Goal: Task Accomplishment & Management: Use online tool/utility

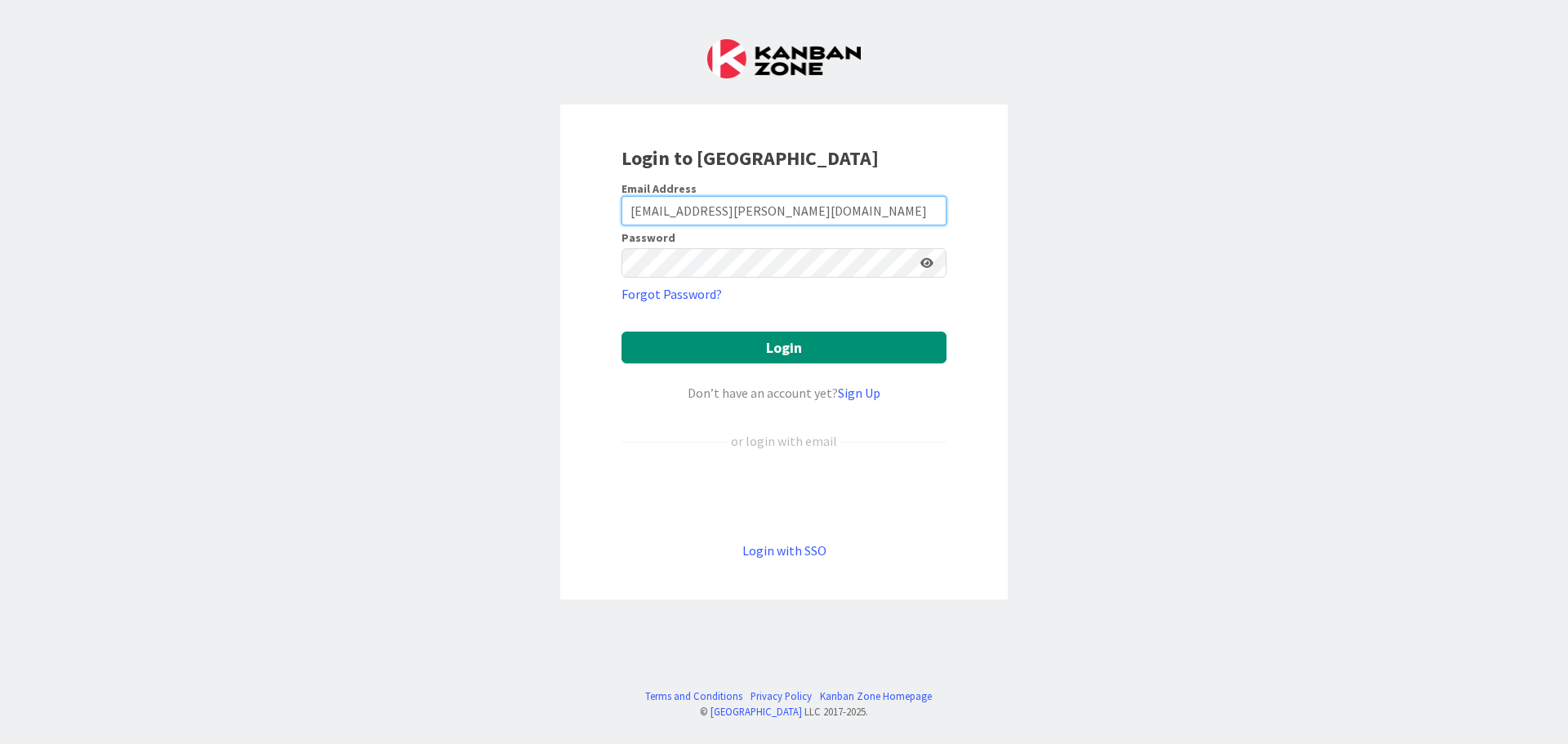
drag, startPoint x: 817, startPoint y: 211, endPoint x: 185, endPoint y: 95, distance: 642.6
click at [185, 95] on div "Login to [GEOGRAPHIC_DATA] Email Address [EMAIL_ADDRESS][PERSON_NAME][DOMAIN_NA…" at bounding box center [784, 372] width 1568 height 744
type input "cristiano.pires@timestamp.pt"
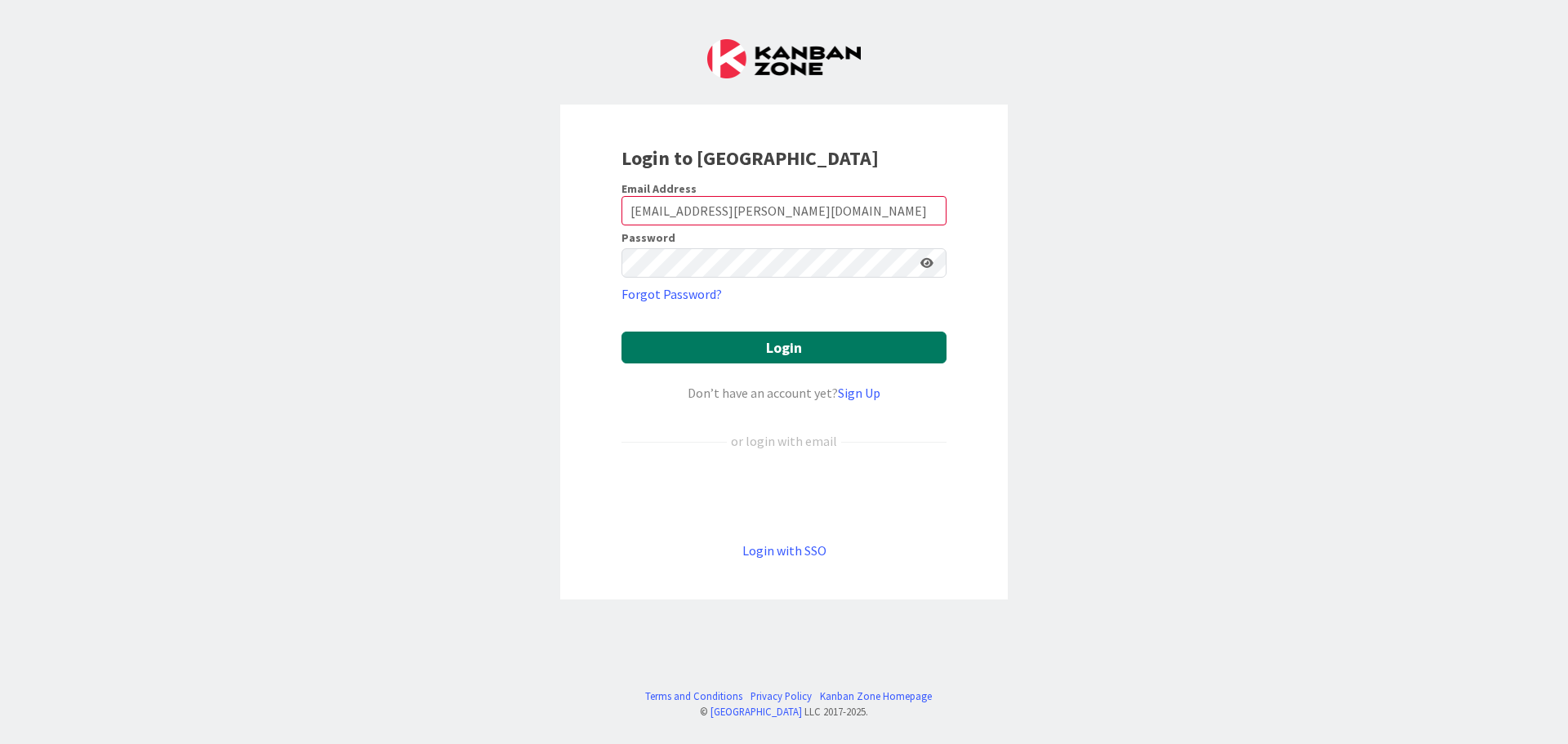
click at [796, 344] on button "Login" at bounding box center [784, 347] width 325 height 32
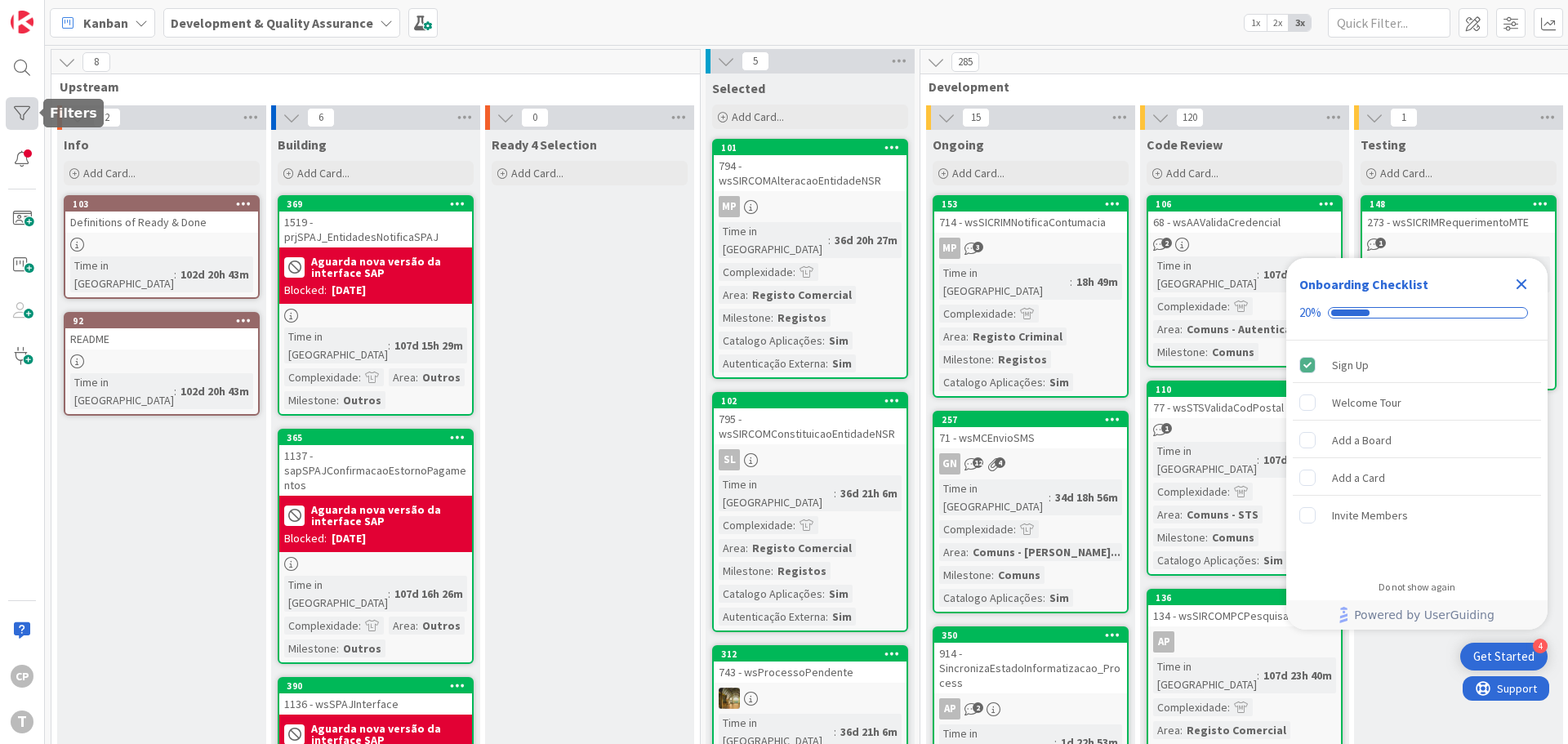
click at [21, 116] on div at bounding box center [22, 113] width 33 height 33
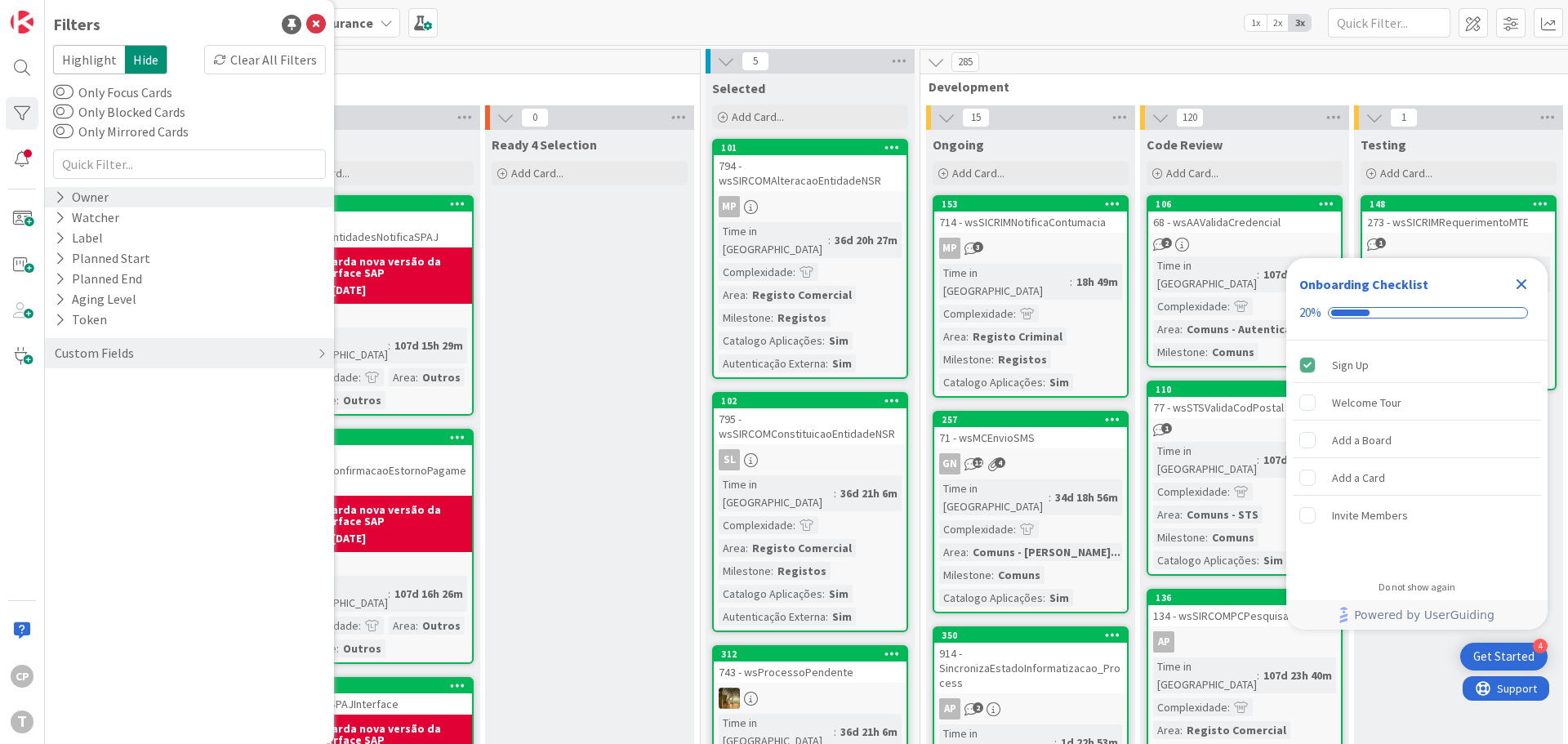
click at [65, 199] on div "Owner" at bounding box center [82, 197] width 57 height 20
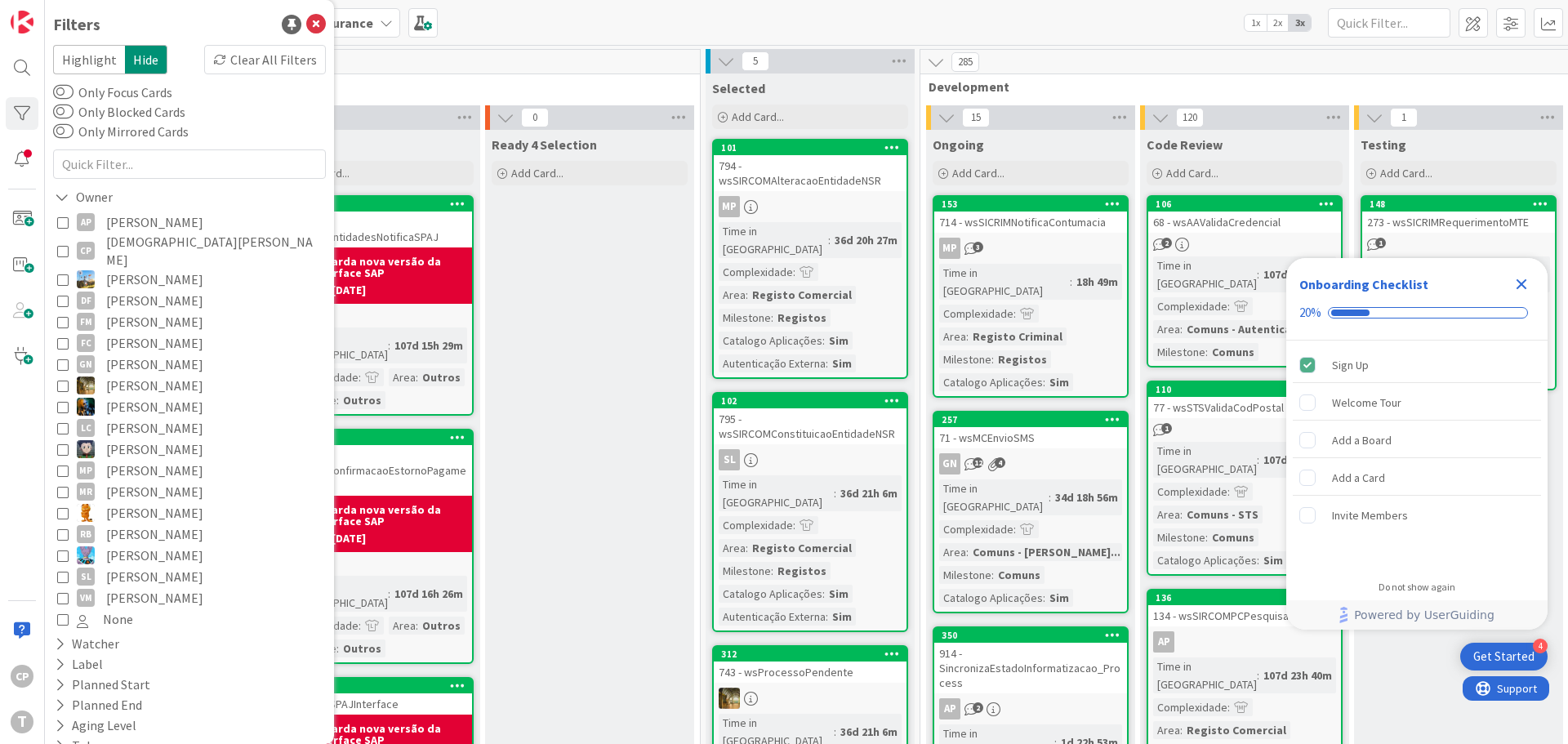
click at [61, 245] on icon at bounding box center [63, 251] width 12 height 12
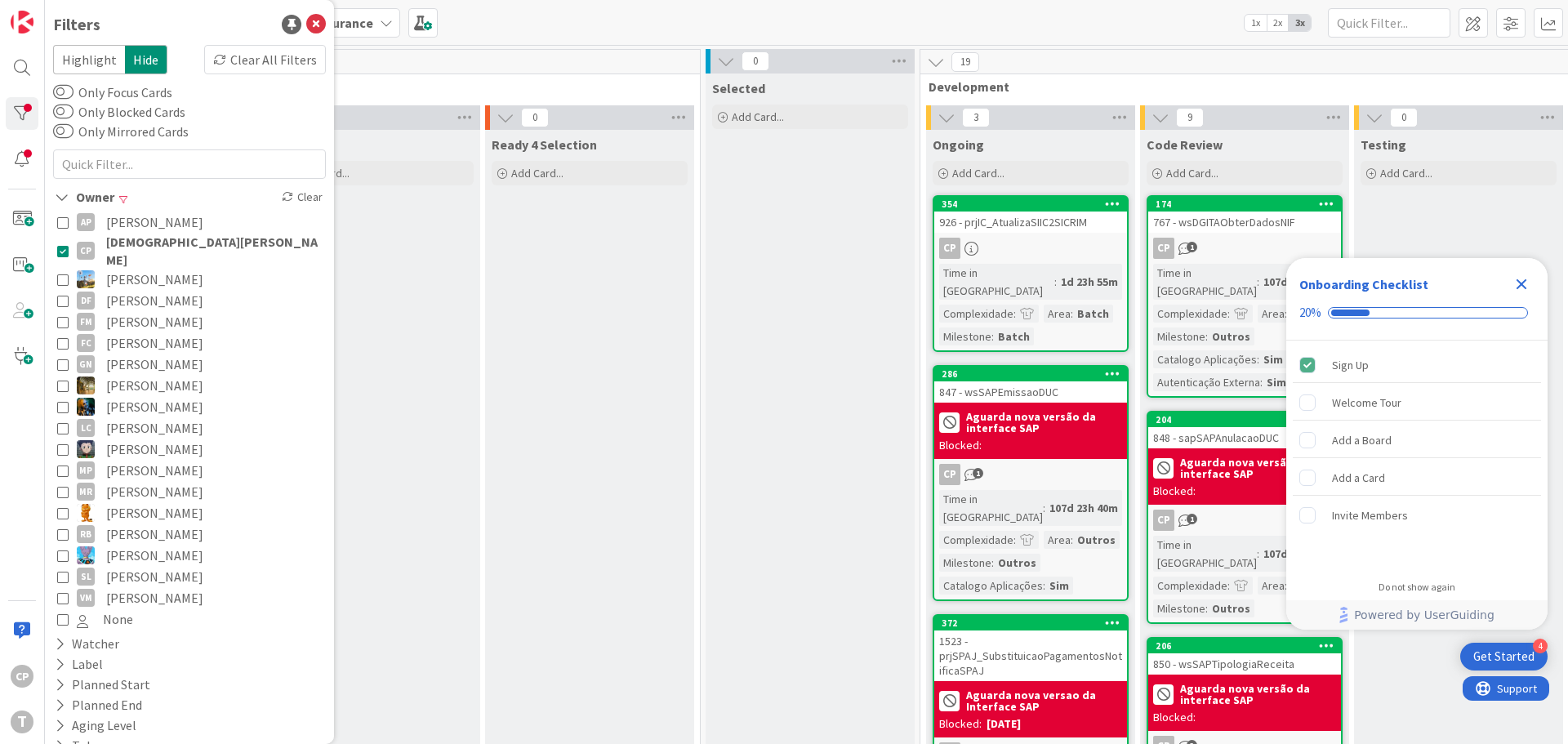
click at [1061, 226] on div "926 - prjIC_AtualizaSIIC2SICRIM" at bounding box center [1030, 221] width 193 height 21
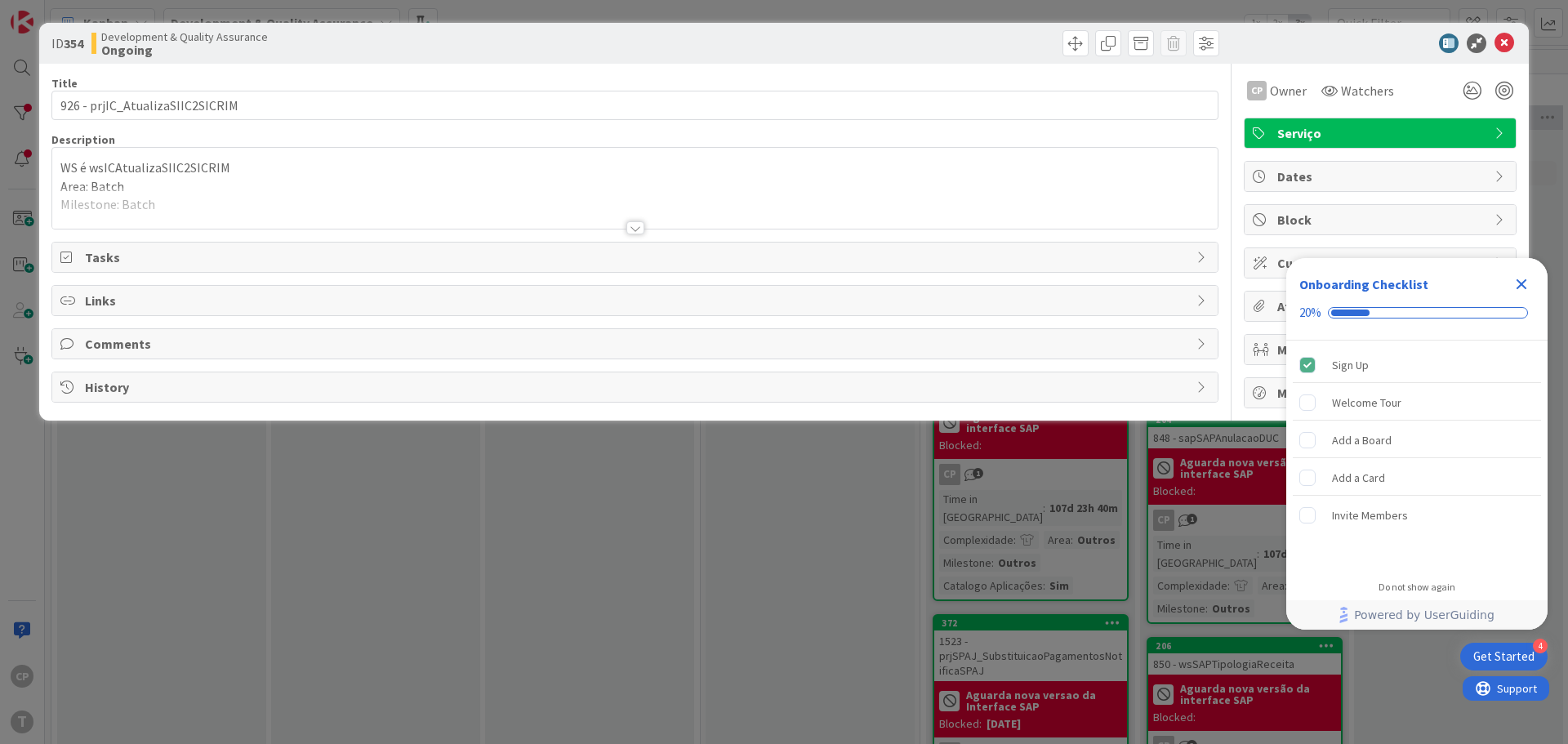
click at [133, 334] on span "Comments" at bounding box center [637, 343] width 1103 height 19
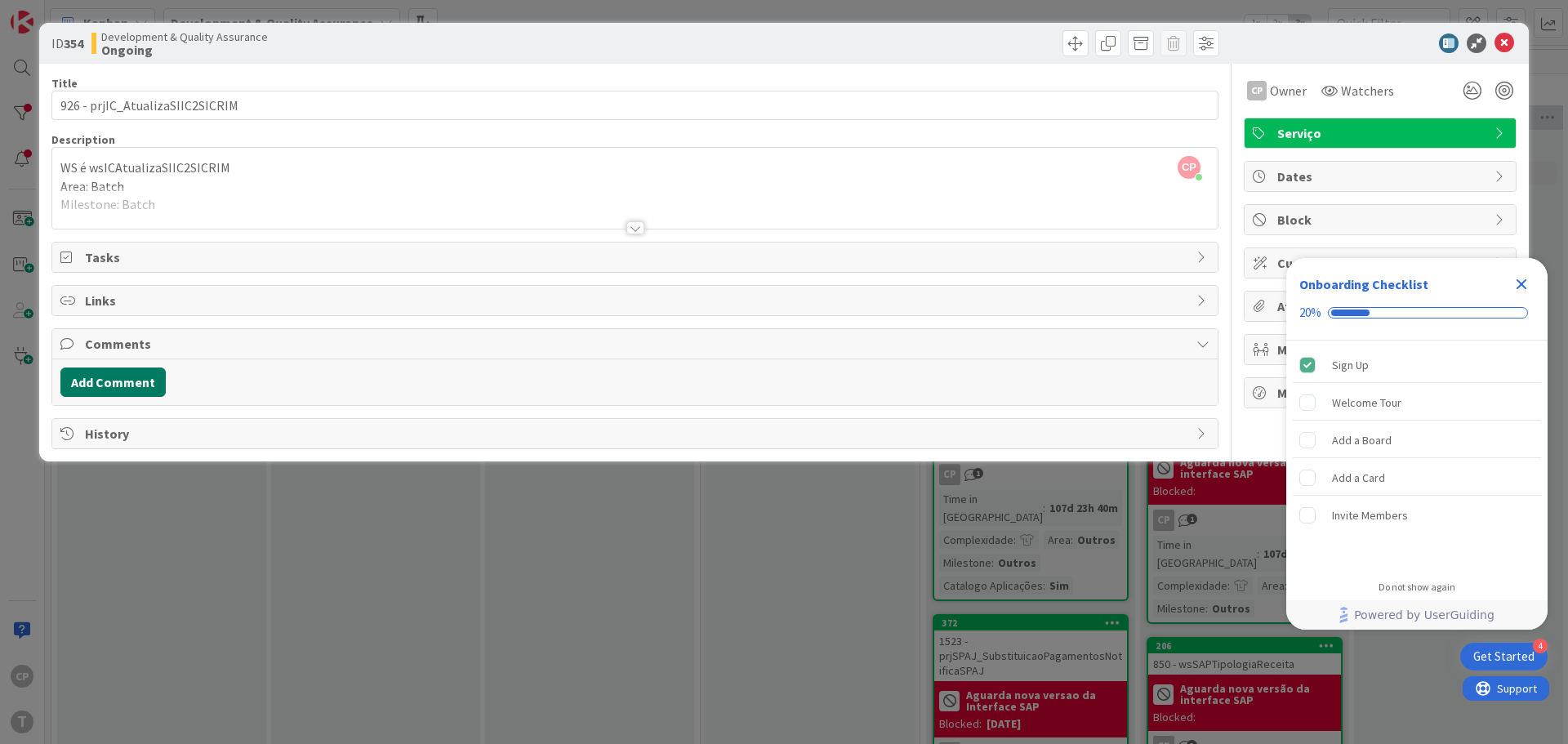
click at [134, 377] on button "Add Comment" at bounding box center [113, 382] width 105 height 29
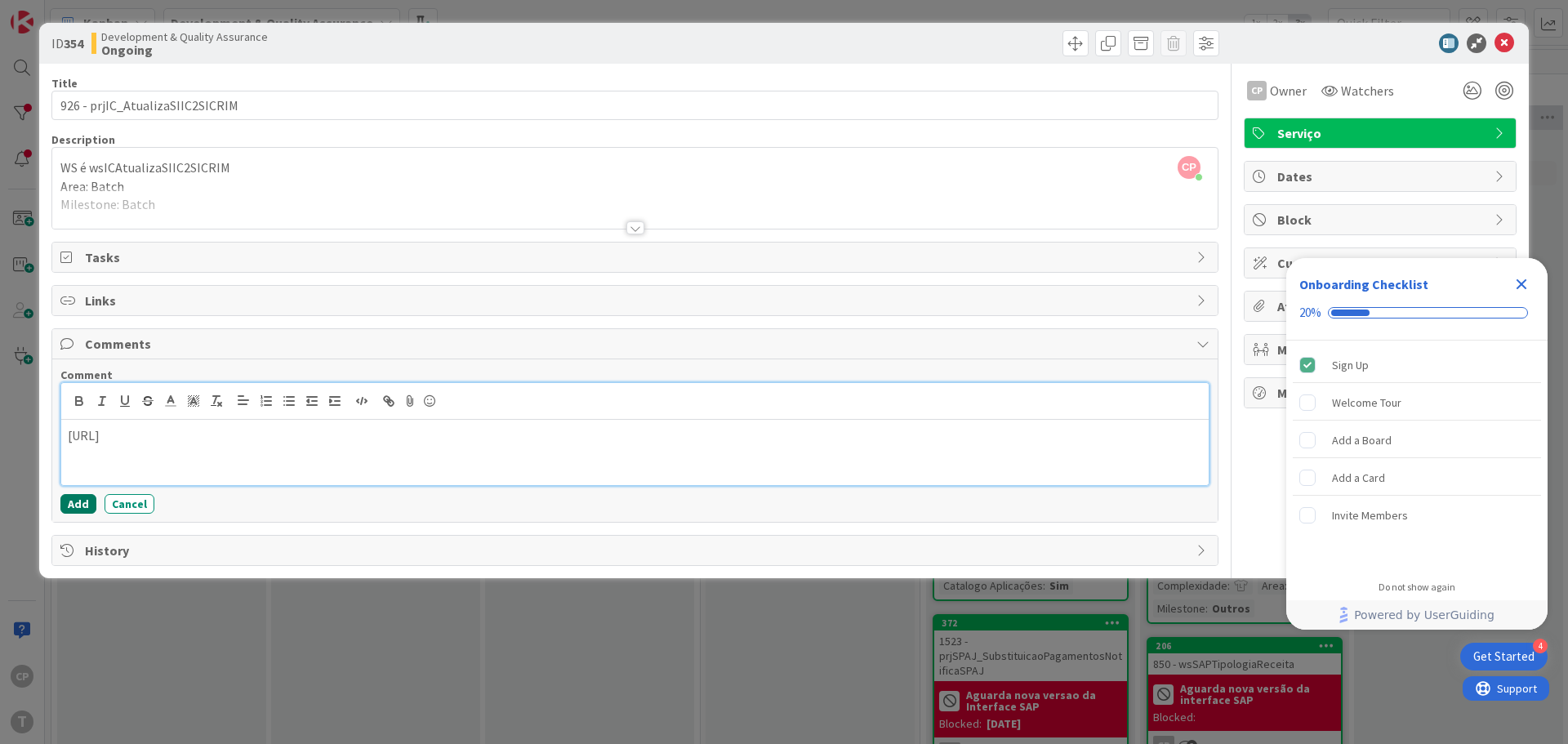
click at [76, 501] on button "Add" at bounding box center [78, 504] width 36 height 19
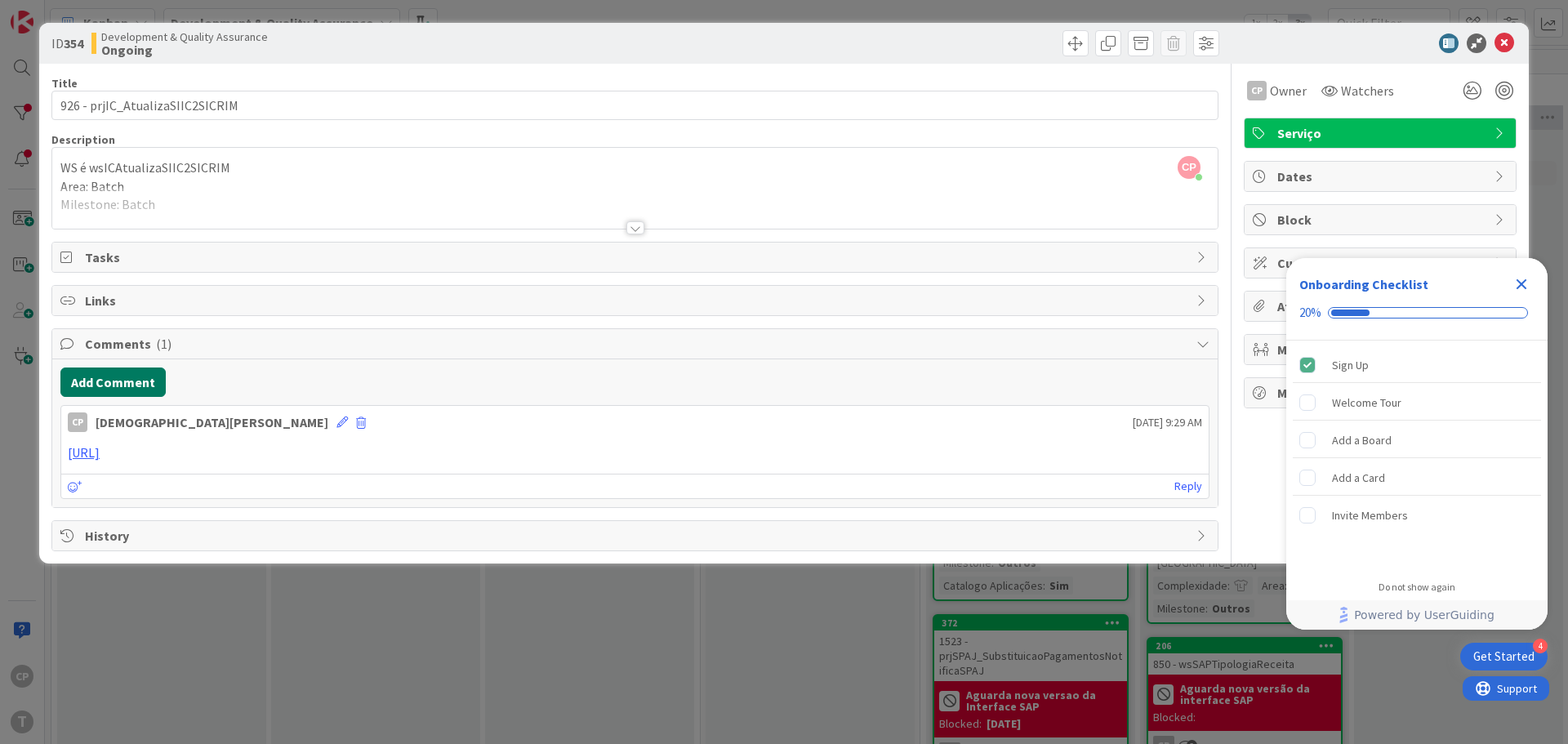
click at [114, 373] on button "Add Comment" at bounding box center [113, 382] width 105 height 29
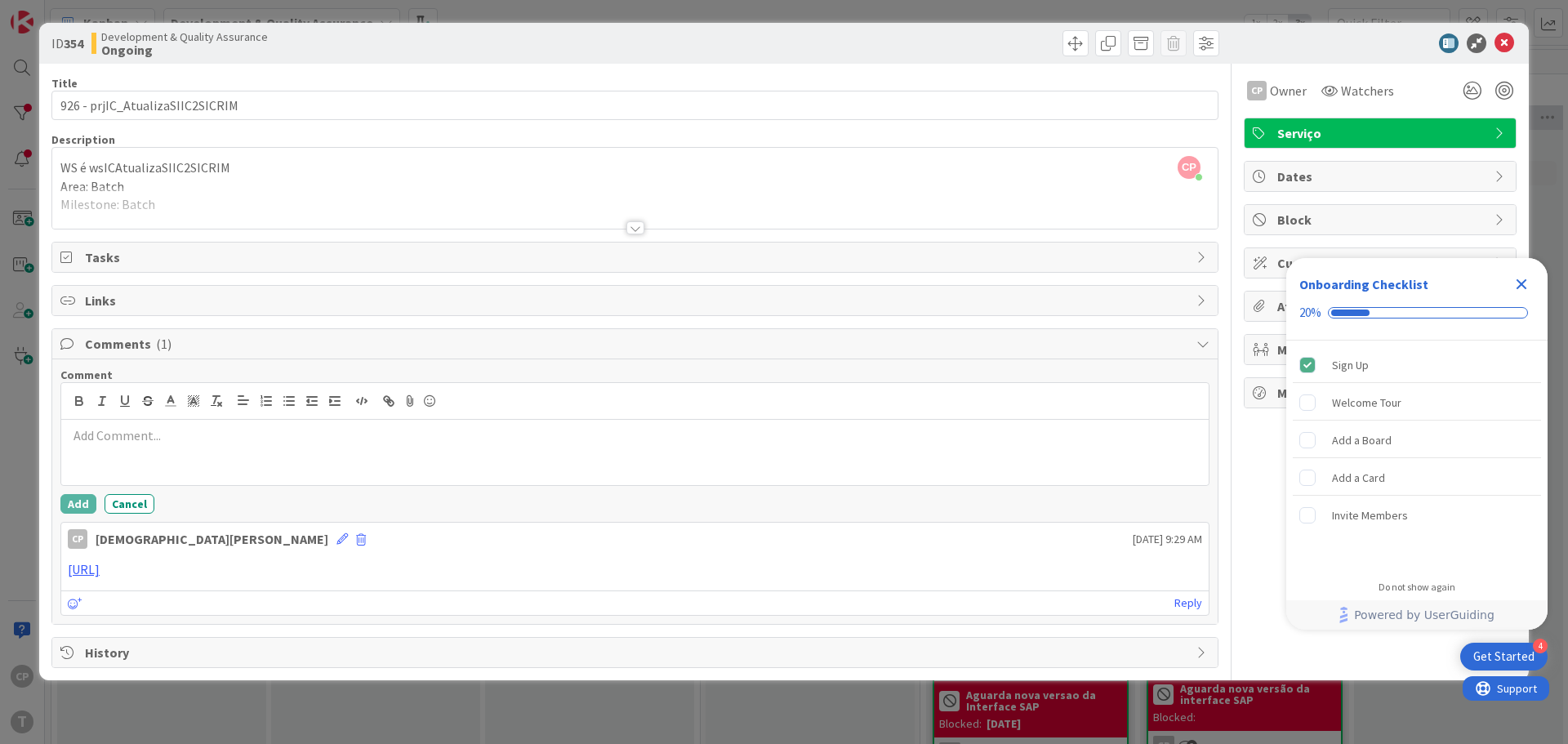
click at [137, 438] on p at bounding box center [634, 436] width 1134 height 19
click at [85, 500] on button "Add" at bounding box center [78, 504] width 36 height 19
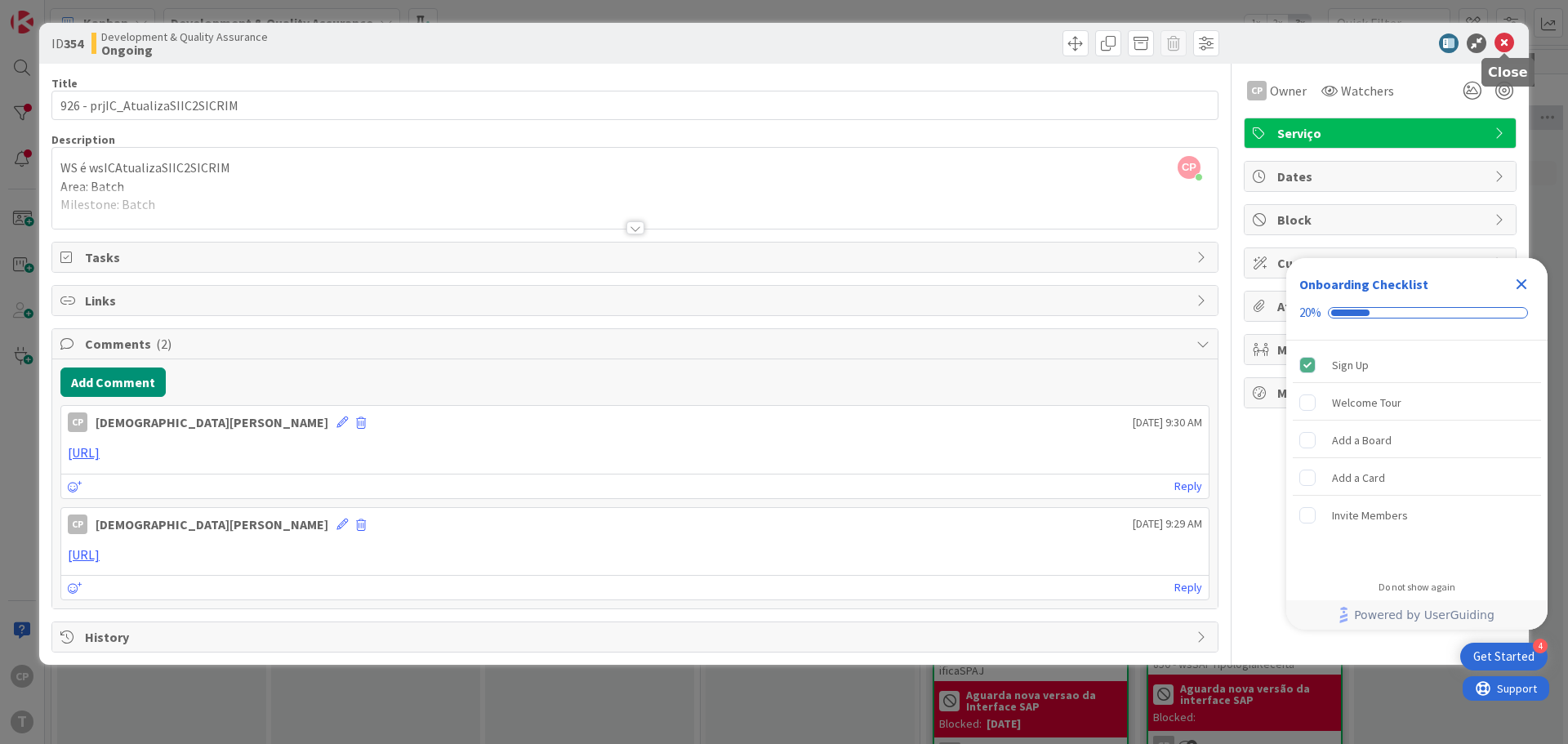
click at [1497, 41] on icon at bounding box center [1504, 43] width 19 height 19
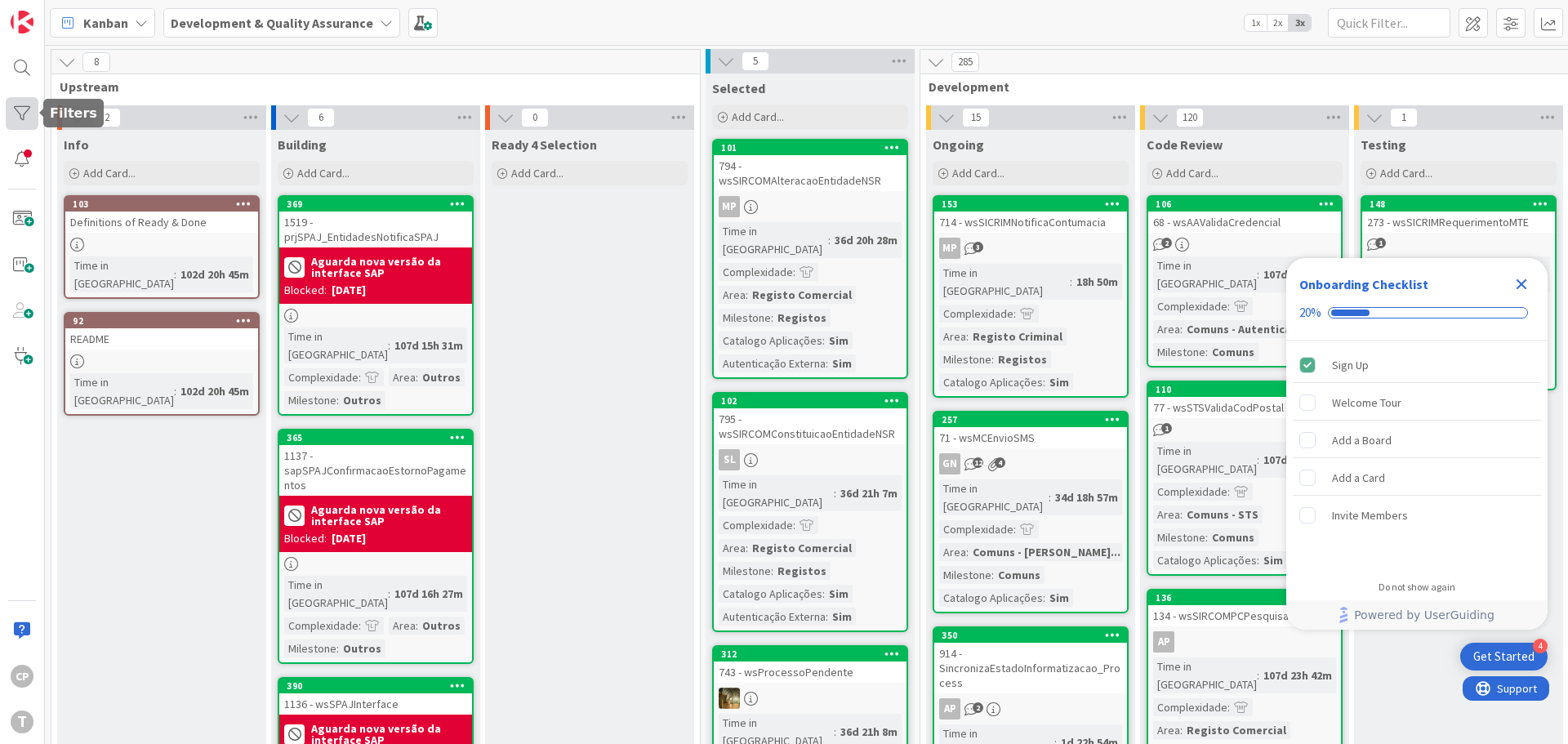
click at [16, 104] on div at bounding box center [22, 113] width 33 height 33
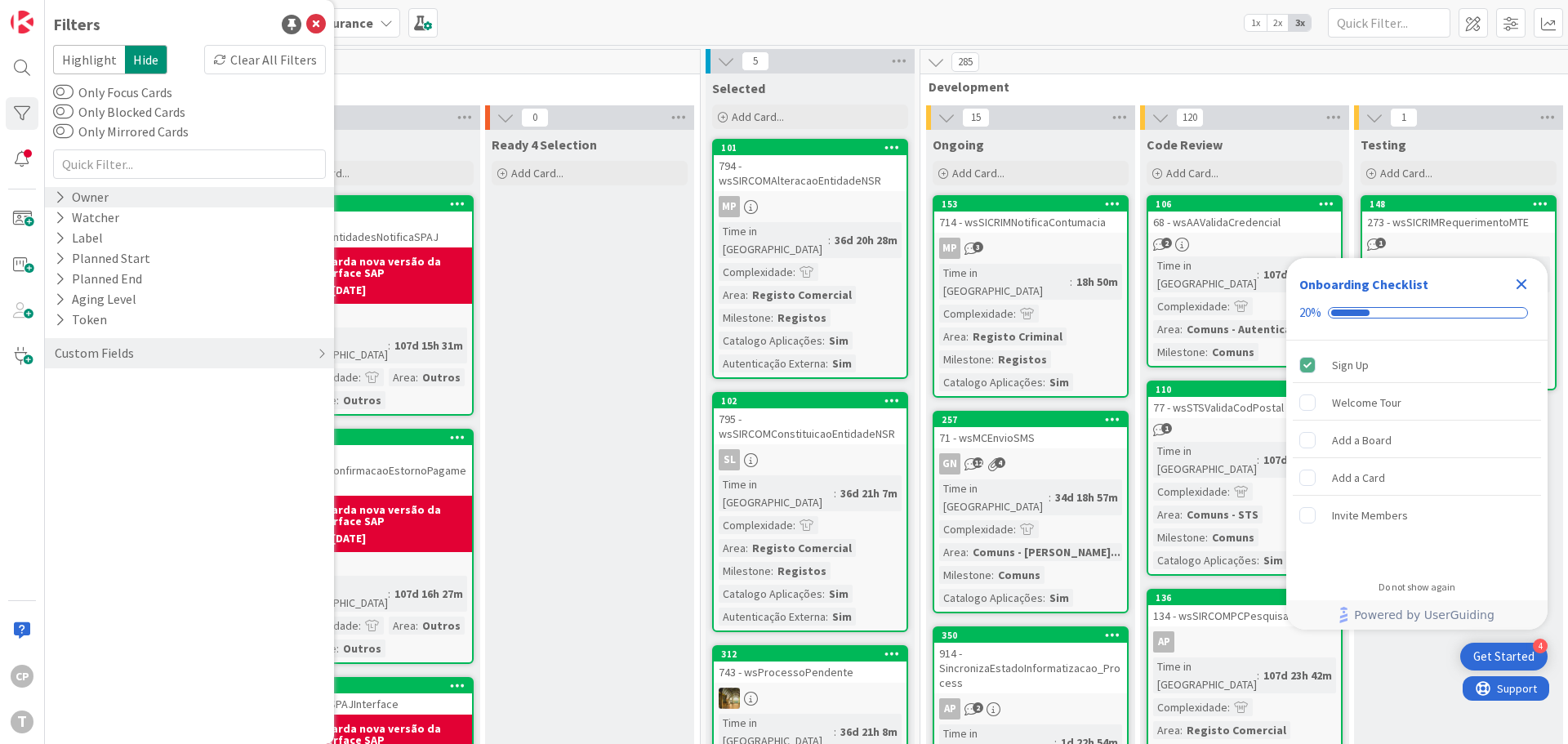
click at [58, 193] on icon at bounding box center [60, 197] width 11 height 14
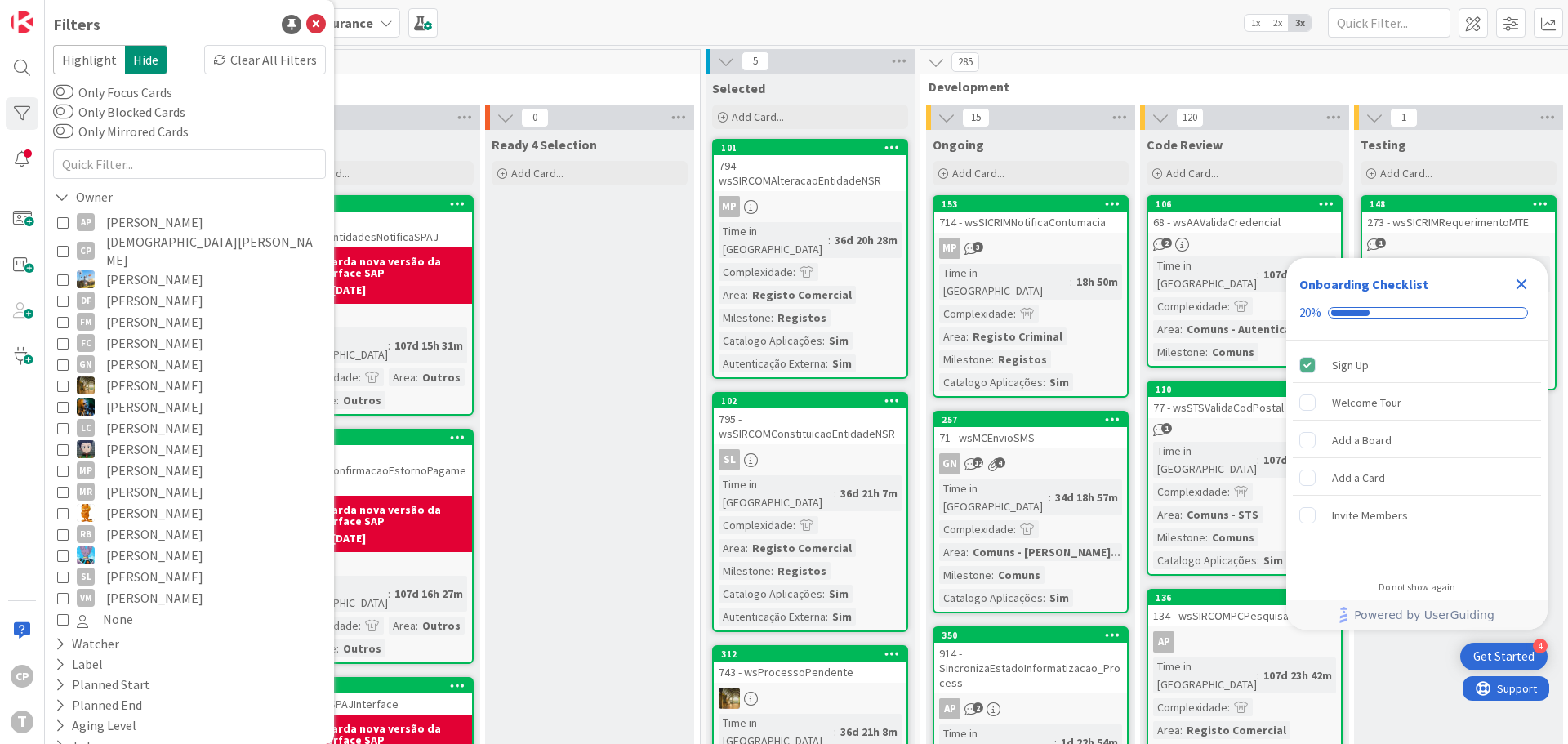
click at [59, 245] on icon at bounding box center [63, 251] width 12 height 12
